Goal: Task Accomplishment & Management: Manage account settings

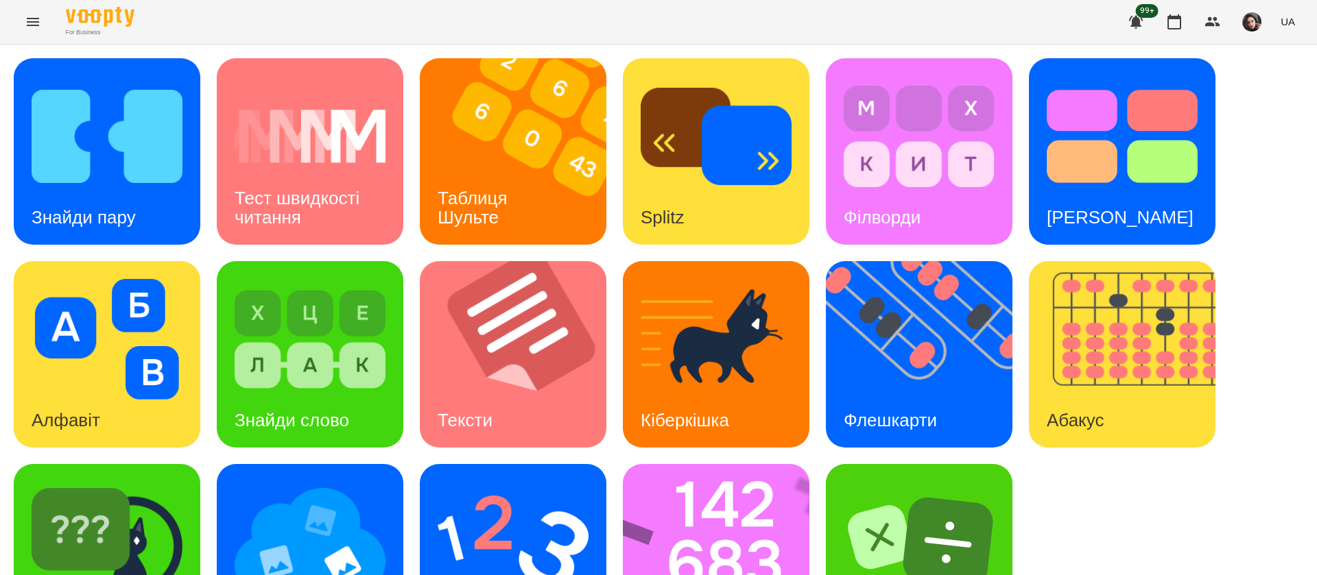
scroll to position [1, 0]
click at [88, 211] on h3 "Знайди пару" at bounding box center [84, 217] width 104 height 21
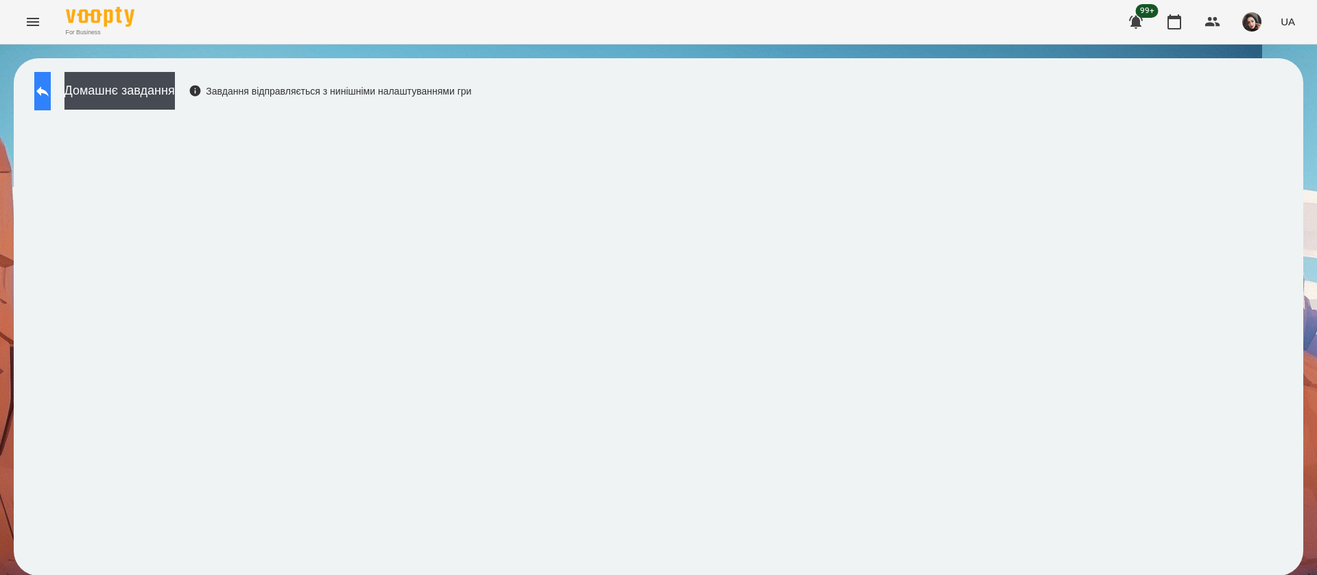
click at [50, 84] on icon at bounding box center [42, 91] width 16 height 16
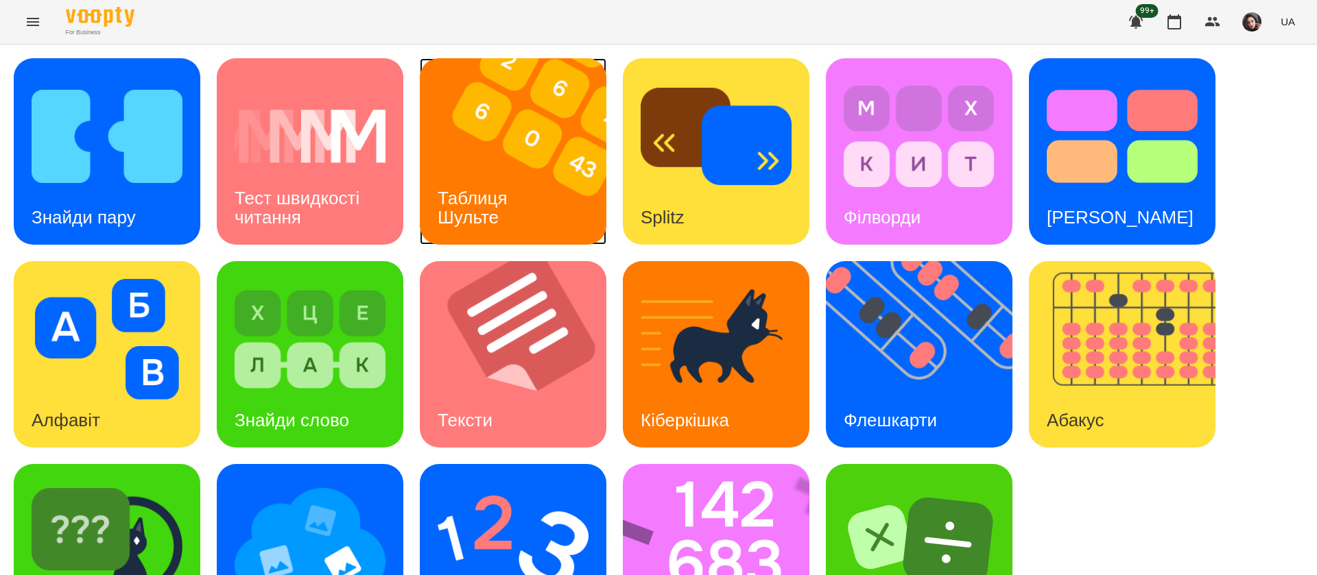
click at [460, 171] on div "Таблиця Шульте" at bounding box center [475, 207] width 110 height 73
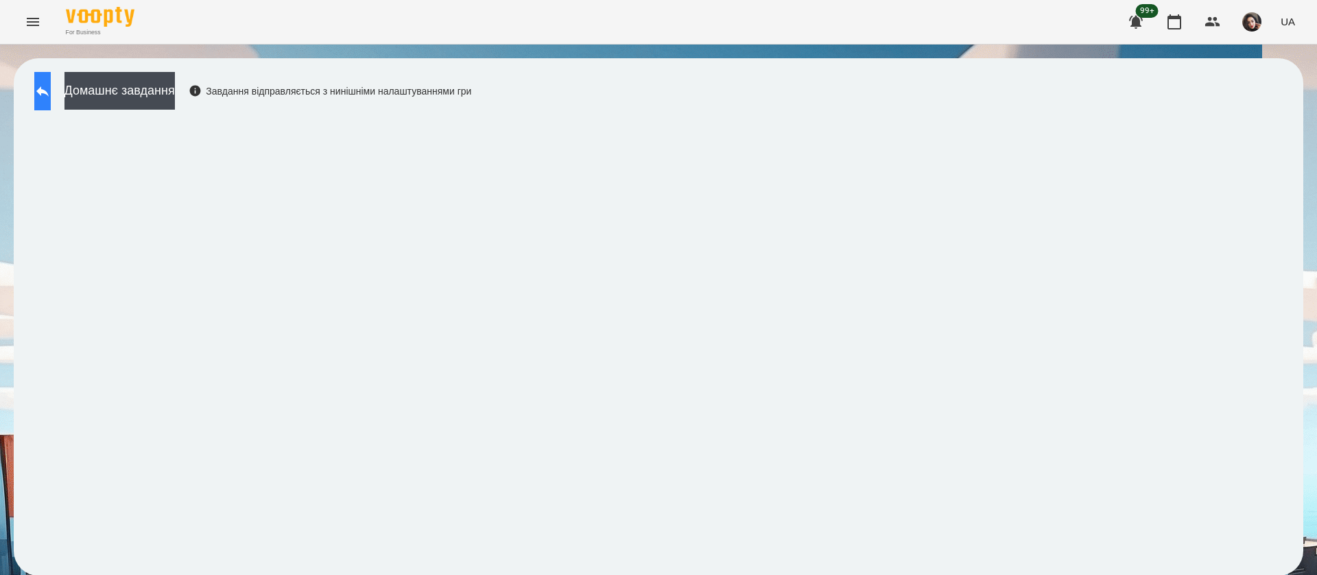
click at [51, 97] on button at bounding box center [42, 91] width 16 height 38
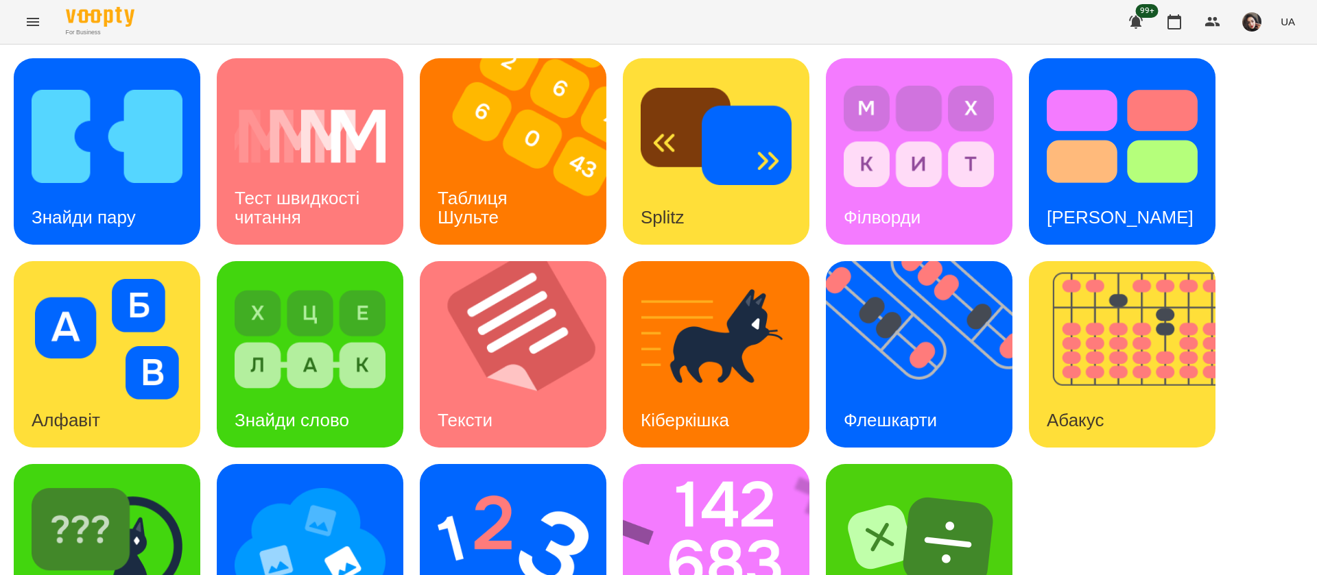
scroll to position [89, 0]
click at [273, 491] on img at bounding box center [310, 542] width 151 height 121
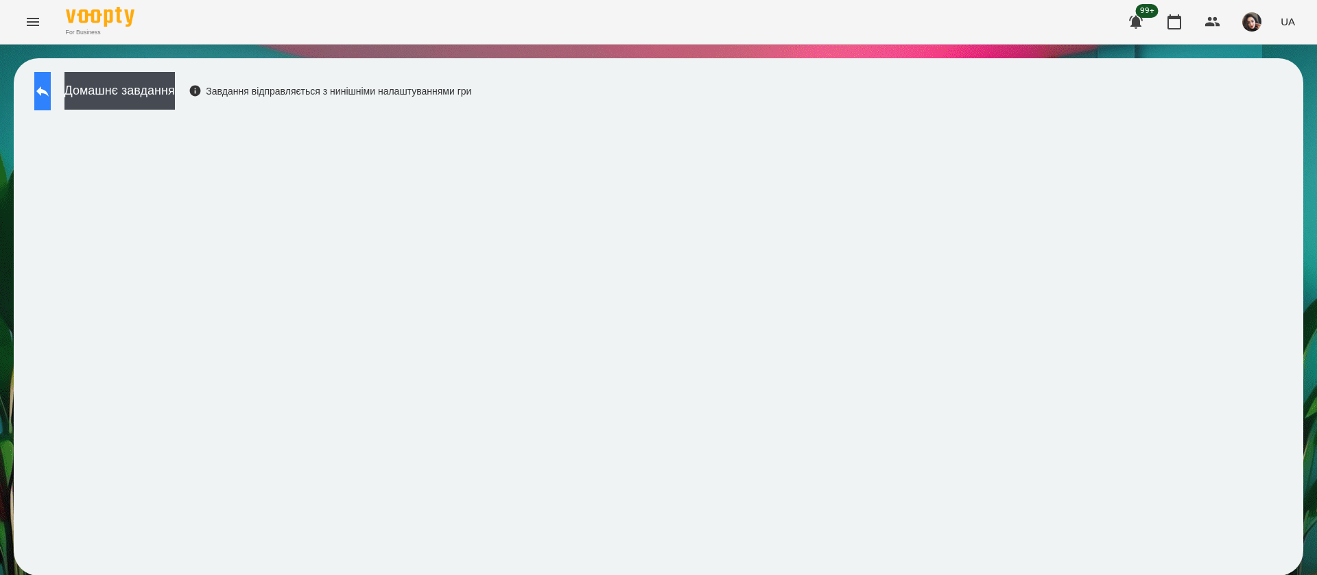
click at [51, 86] on icon at bounding box center [42, 91] width 16 height 16
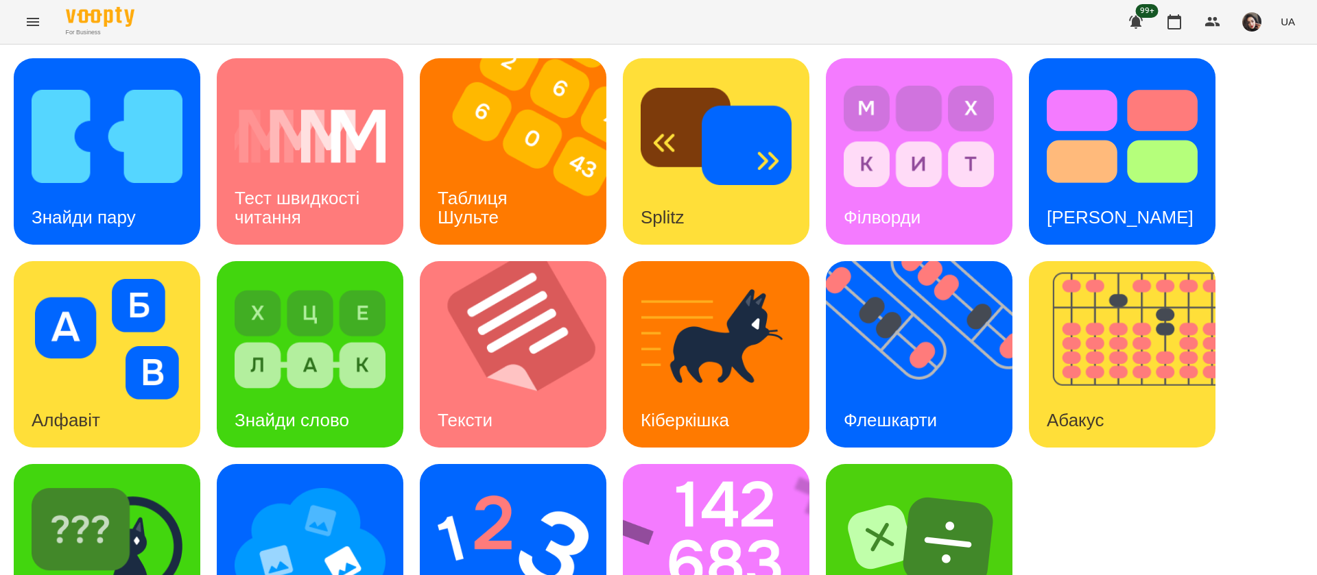
scroll to position [89, 0]
click at [169, 506] on img at bounding box center [107, 542] width 151 height 121
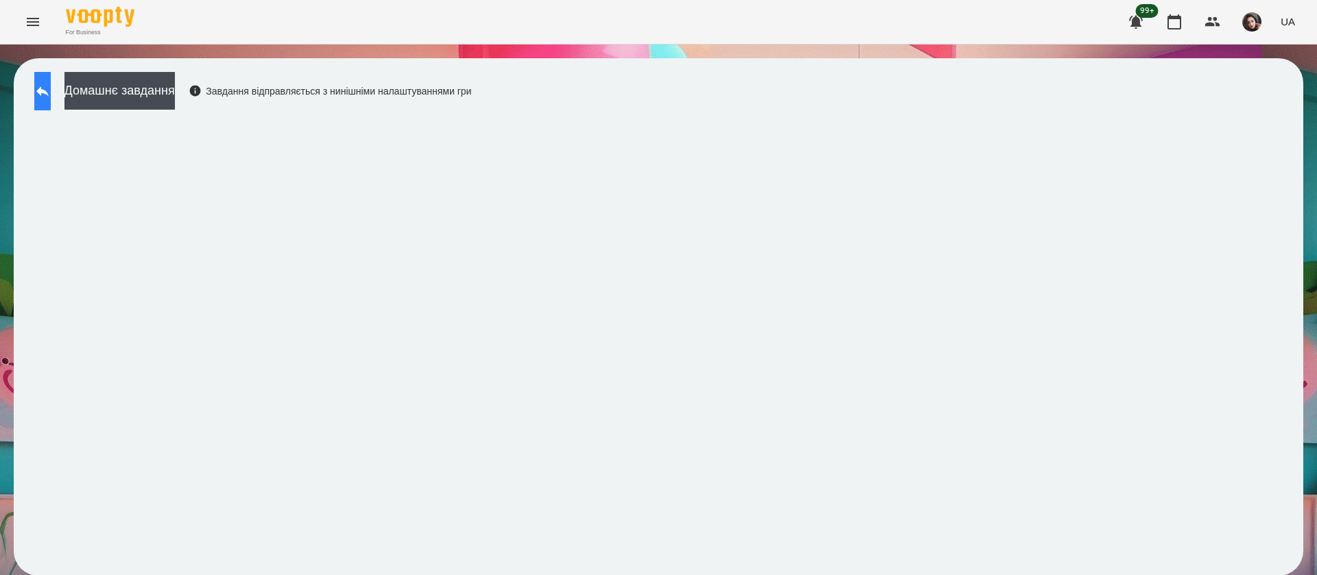
click at [51, 107] on button at bounding box center [42, 91] width 16 height 38
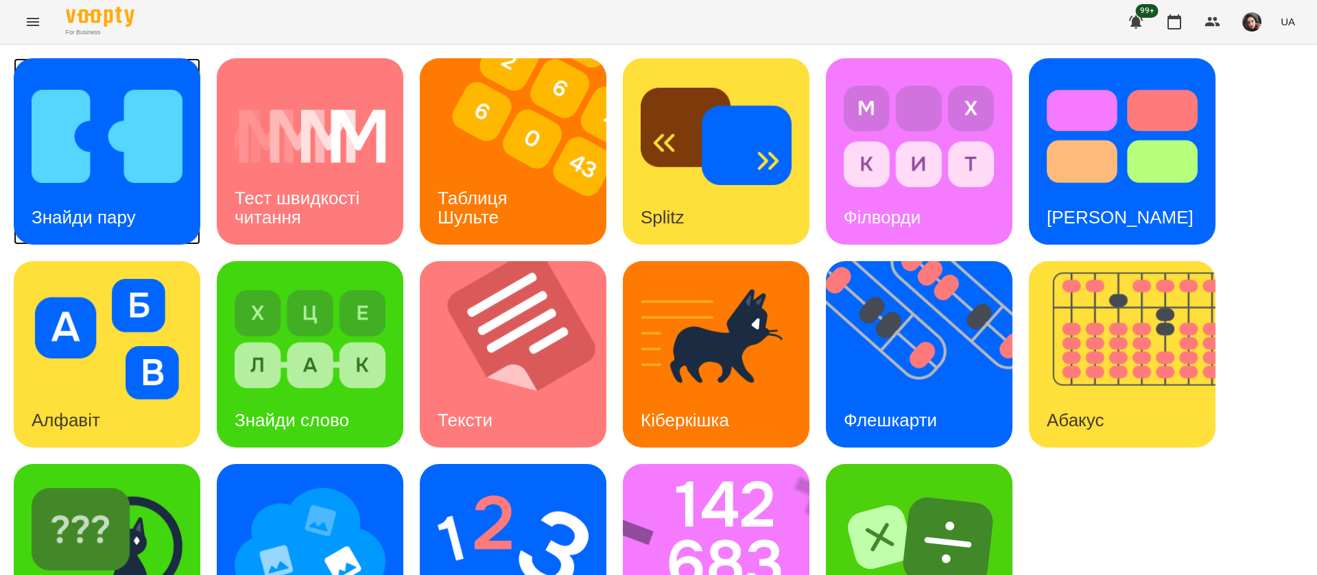
click at [143, 187] on img at bounding box center [107, 136] width 151 height 121
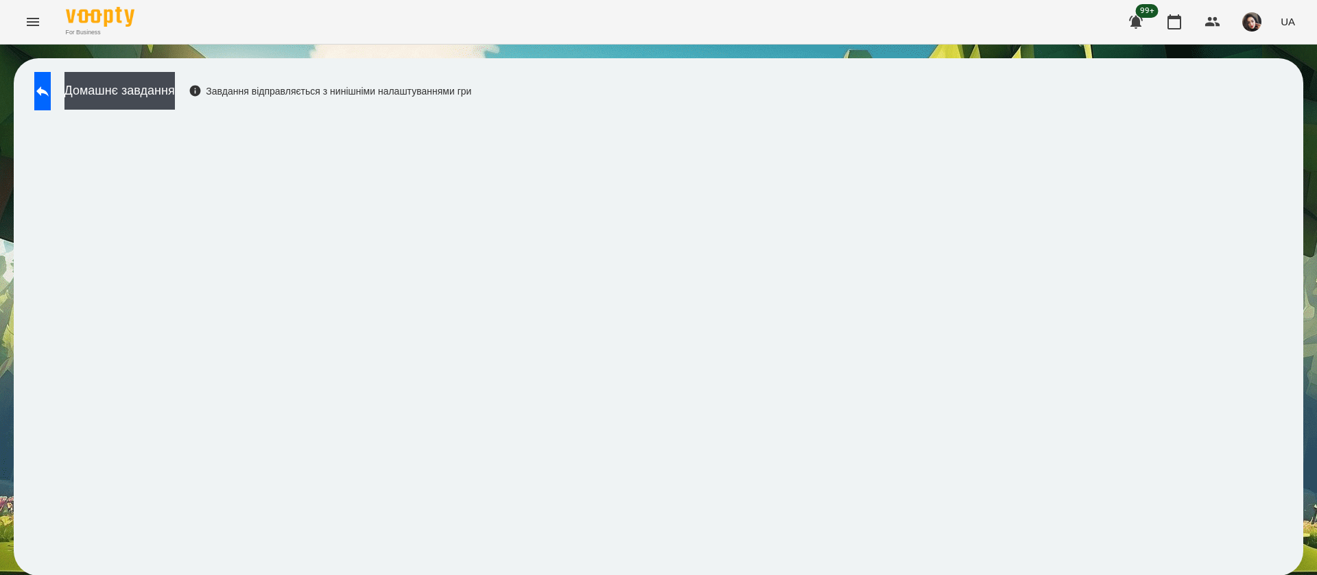
click at [0, 104] on div "Домашнє завдання Завдання відправляється з нинішніми налаштуваннями гри" at bounding box center [658, 317] width 1317 height 545
click at [36, 88] on button at bounding box center [42, 91] width 16 height 38
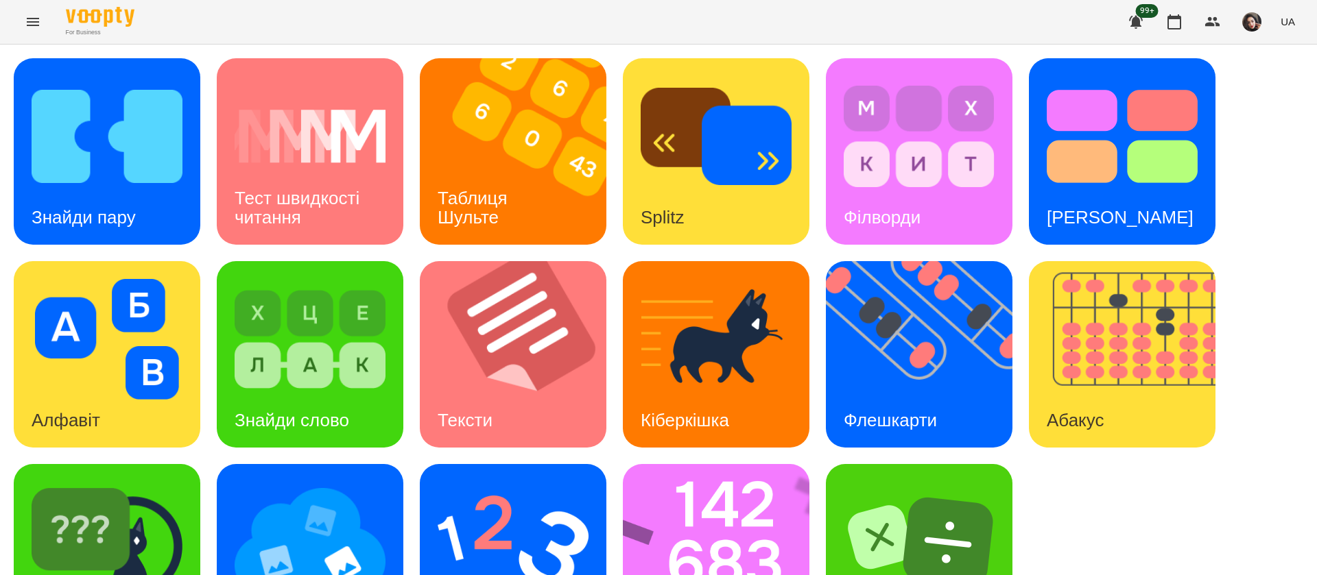
scroll to position [89, 0]
click at [907, 482] on img at bounding box center [918, 542] width 151 height 121
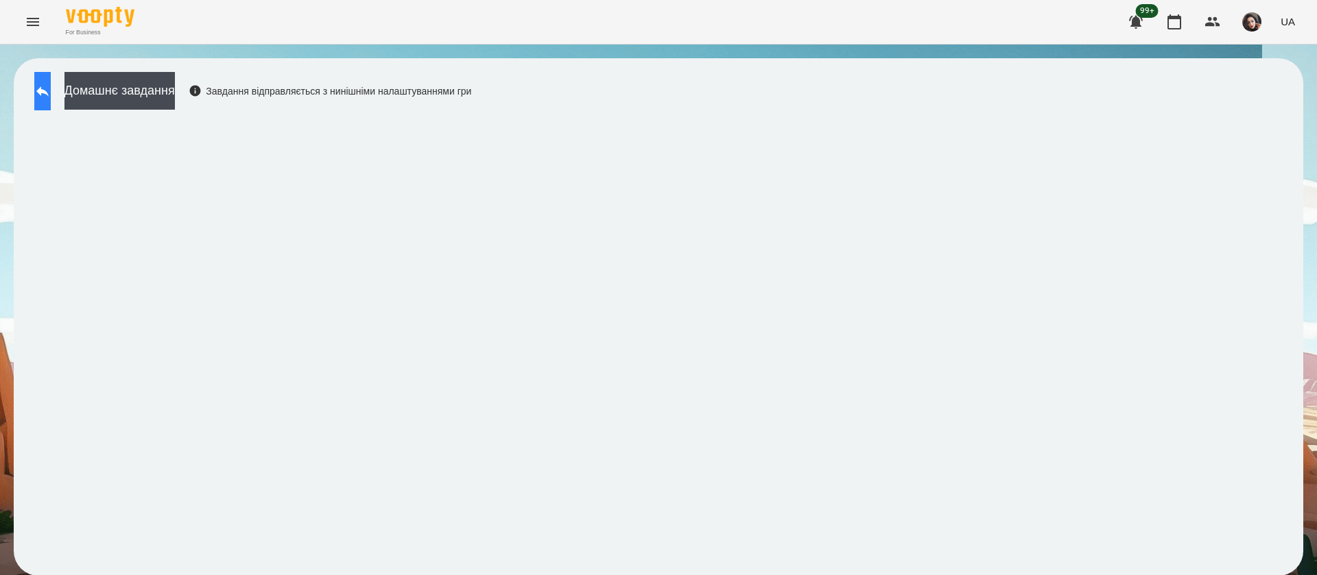
click at [51, 95] on icon at bounding box center [42, 91] width 16 height 16
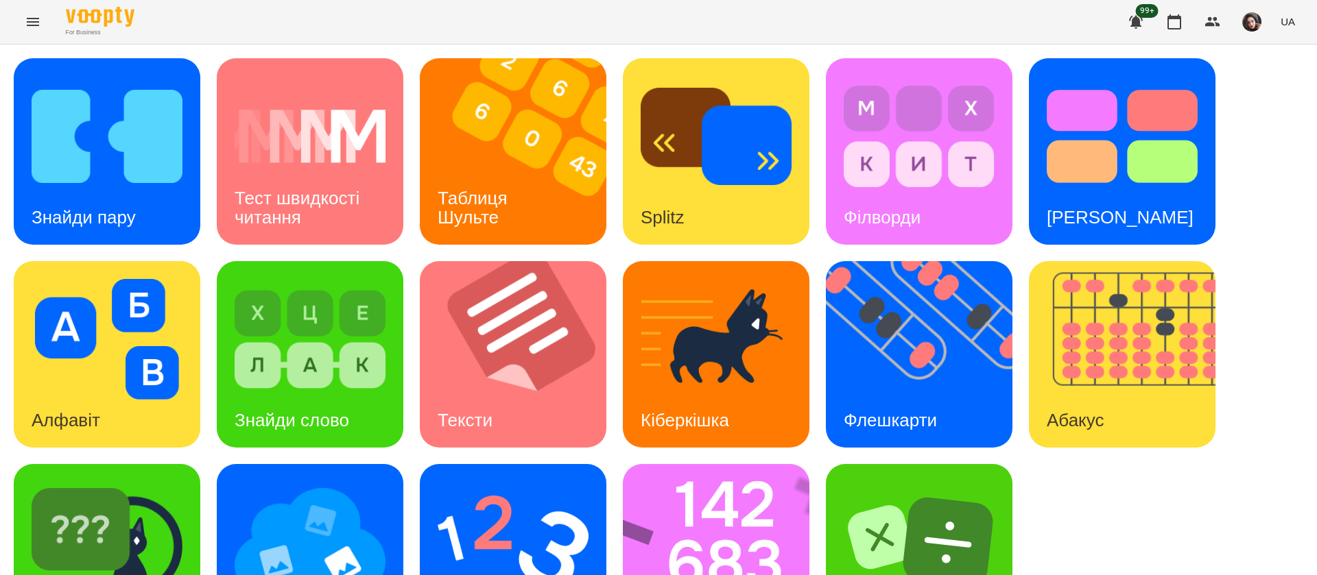
scroll to position [89, 0]
click at [327, 482] on img at bounding box center [310, 542] width 151 height 121
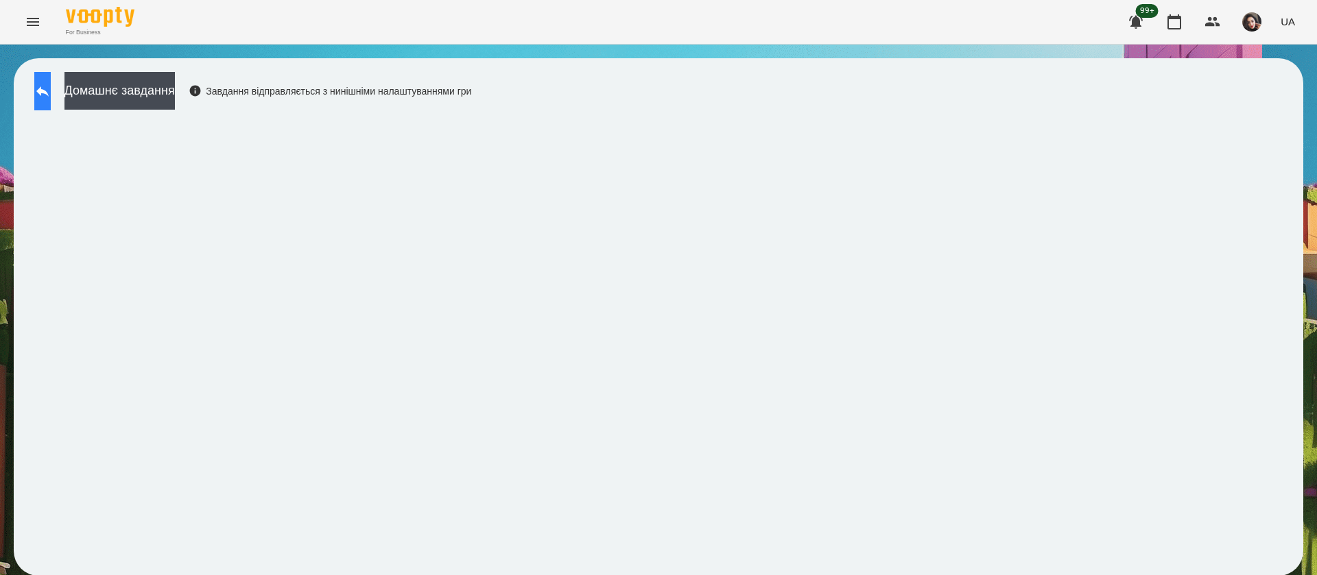
click at [49, 97] on icon at bounding box center [42, 91] width 16 height 16
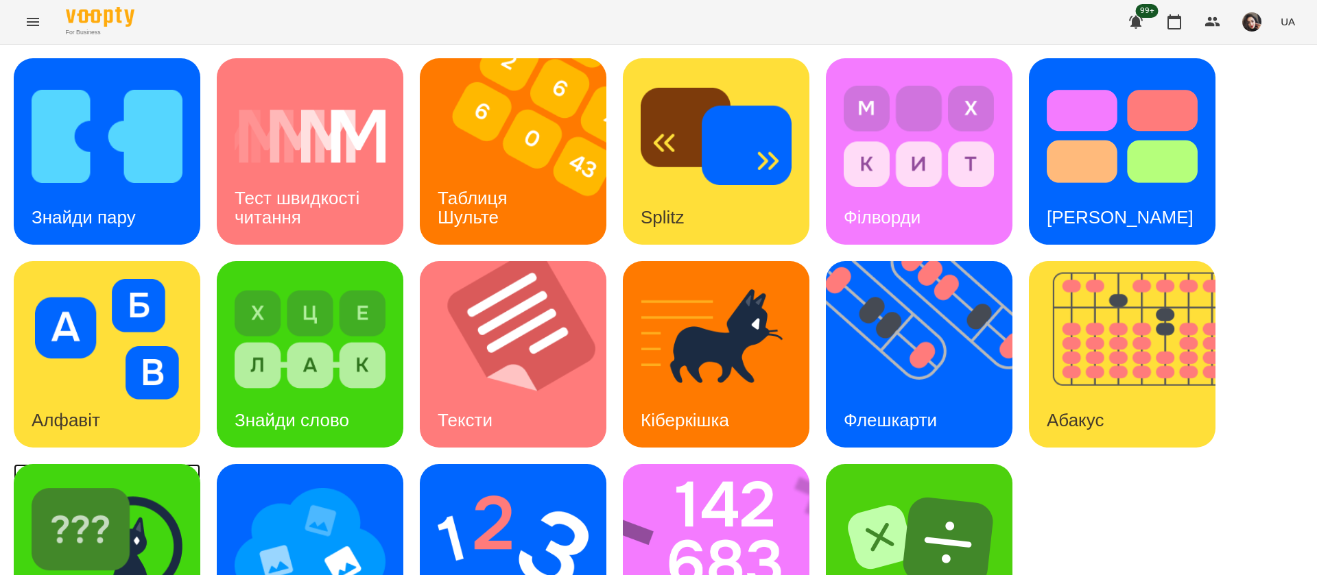
click at [194, 503] on div "Знайди Кіберкішку" at bounding box center [107, 557] width 187 height 187
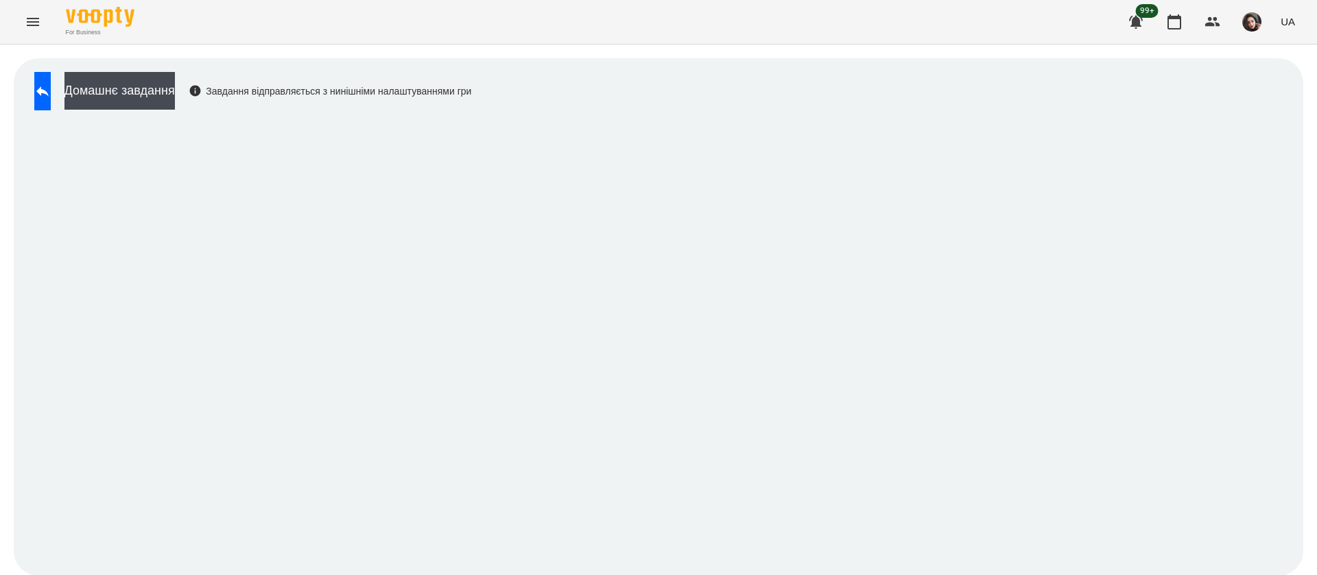
scroll to position [1, 0]
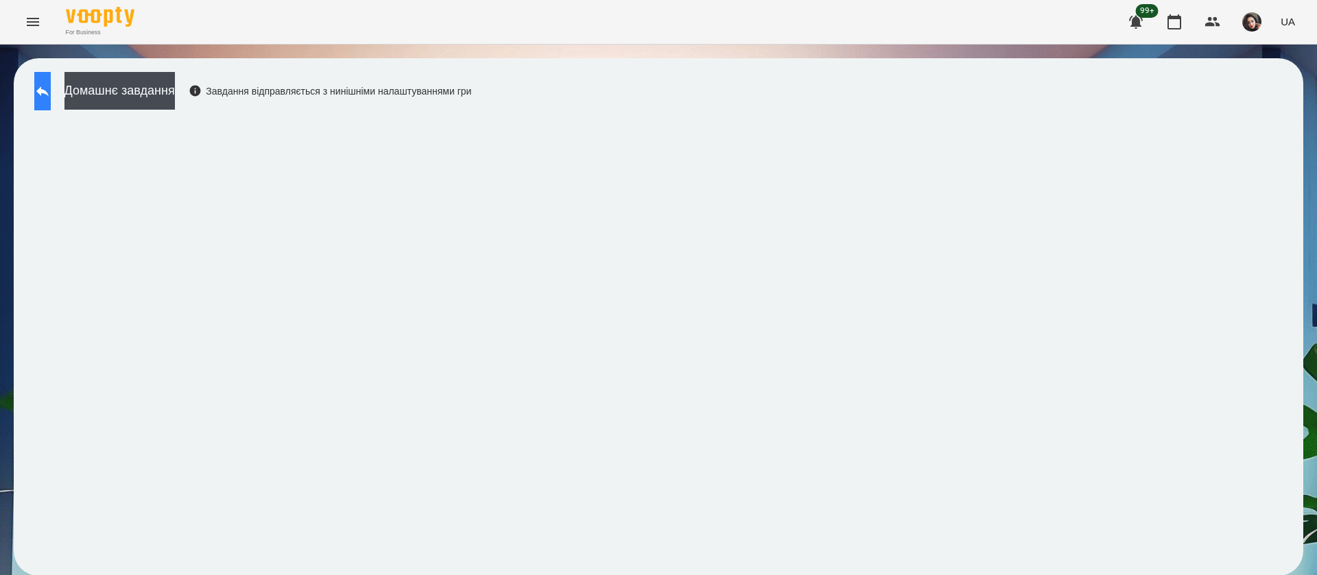
click at [51, 93] on button at bounding box center [42, 91] width 16 height 38
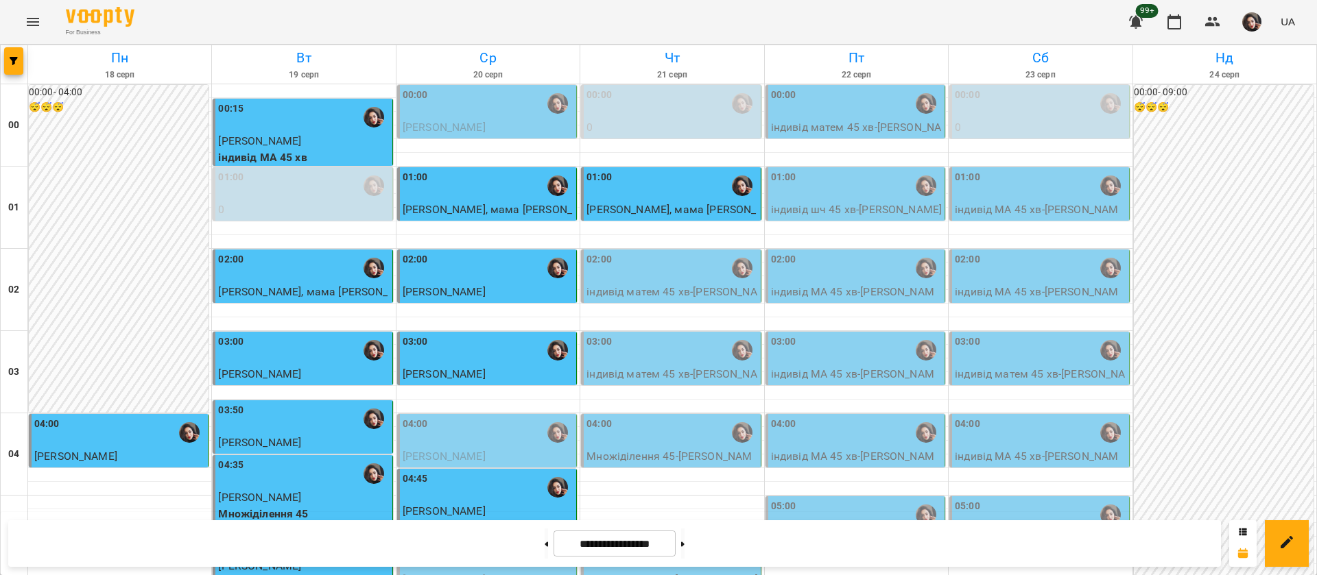
click at [643, 359] on div "03:00" at bounding box center [671, 351] width 171 height 32
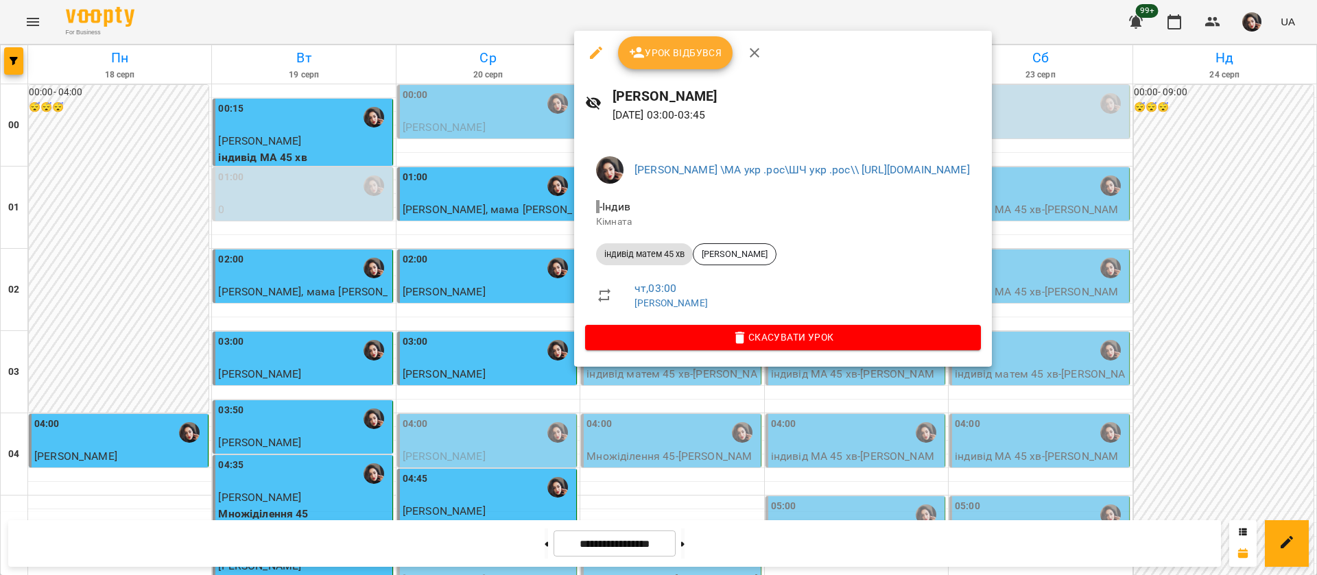
click at [642, 45] on icon "button" at bounding box center [637, 53] width 16 height 16
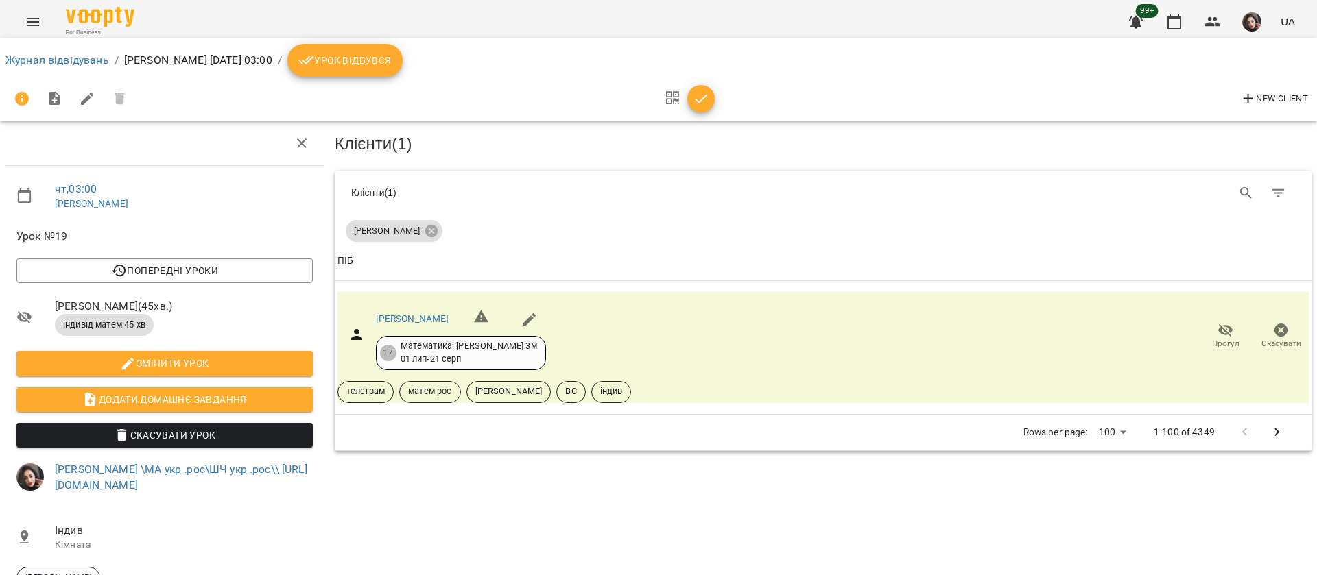
click at [1020, 494] on div "Клієнти ( 1 ) Клієнти ( 1 ) Платон Бурцев Клієнти ( 1 ) ПІБ ПІБ Платон Бурцев 1…" at bounding box center [822, 393] width 987 height 555
click at [392, 67] on span "Урок відбувся" at bounding box center [344, 60] width 93 height 16
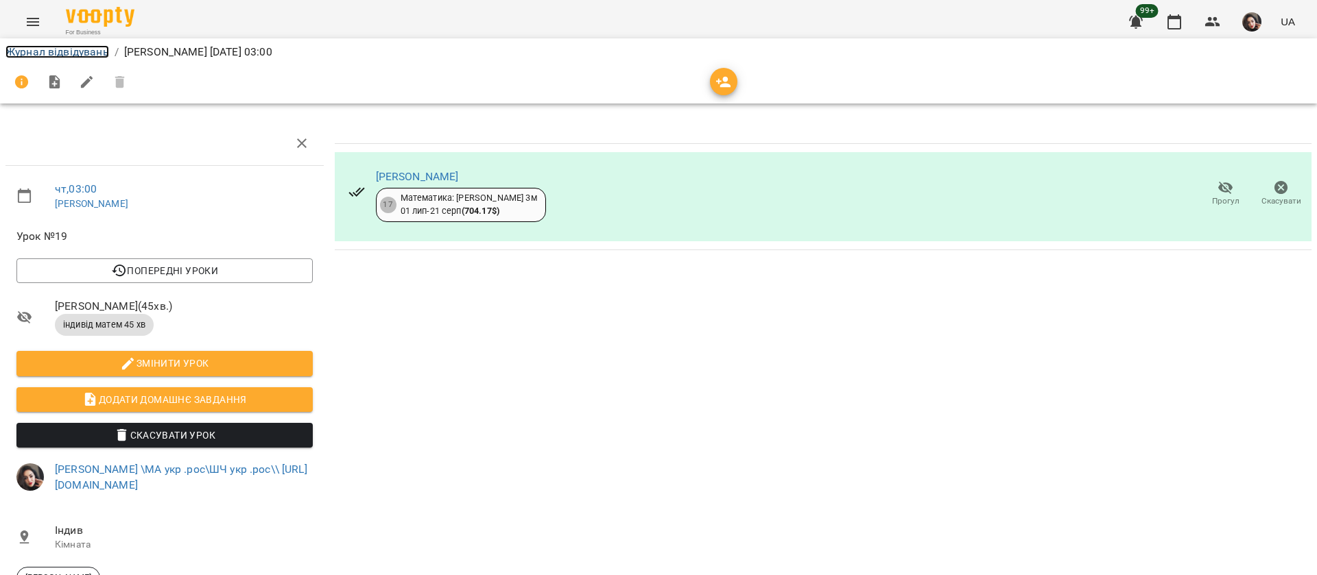
click at [95, 56] on link "Журнал відвідувань" at bounding box center [57, 51] width 104 height 13
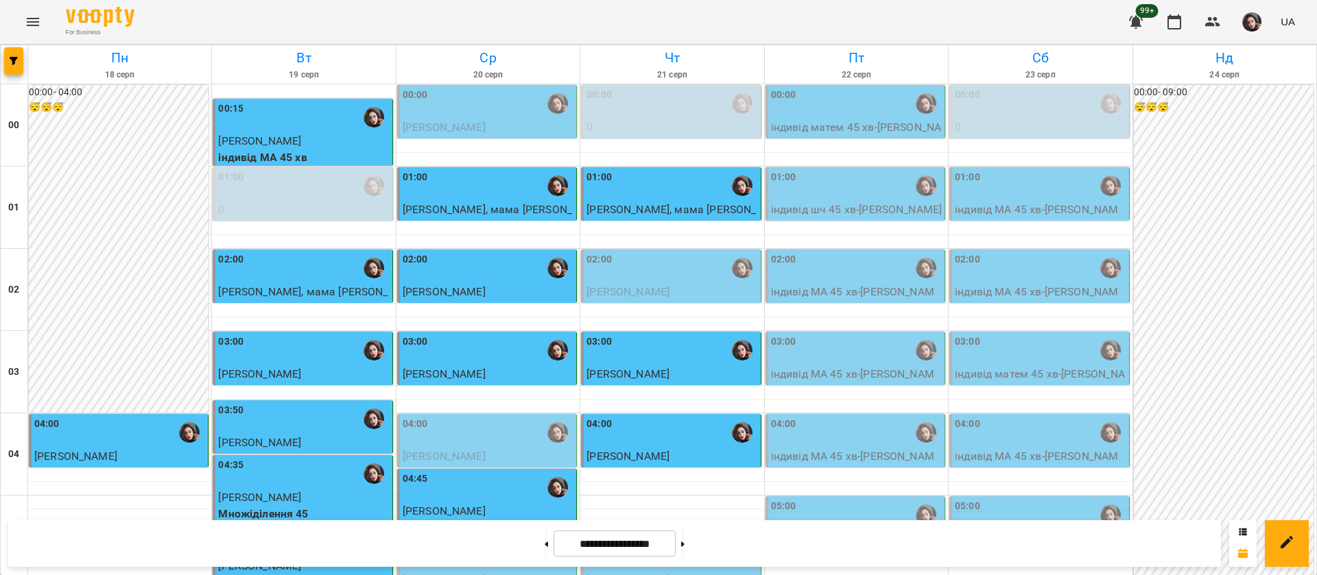
scroll to position [1546, 0]
